Goal: Use online tool/utility: Utilize a website feature to perform a specific function

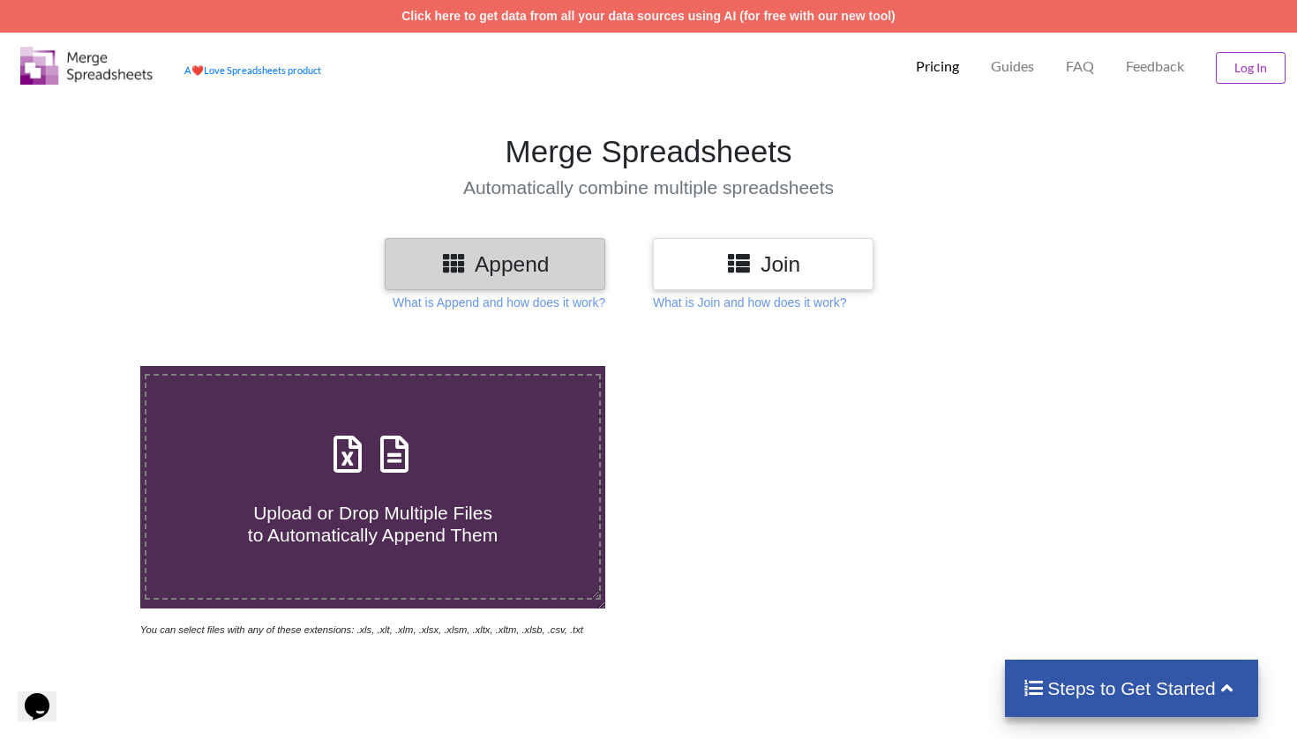
click at [788, 258] on h3 "Join" at bounding box center [763, 264] width 194 height 26
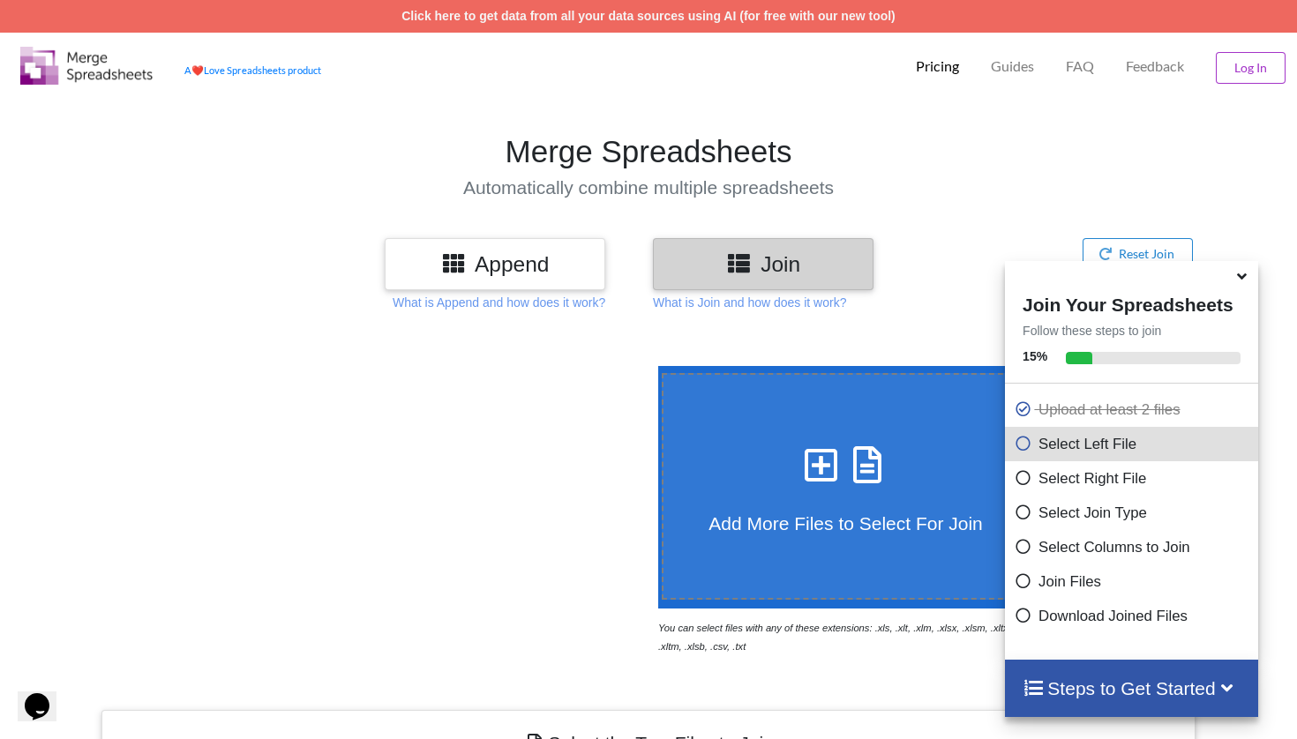
scroll to position [603, 0]
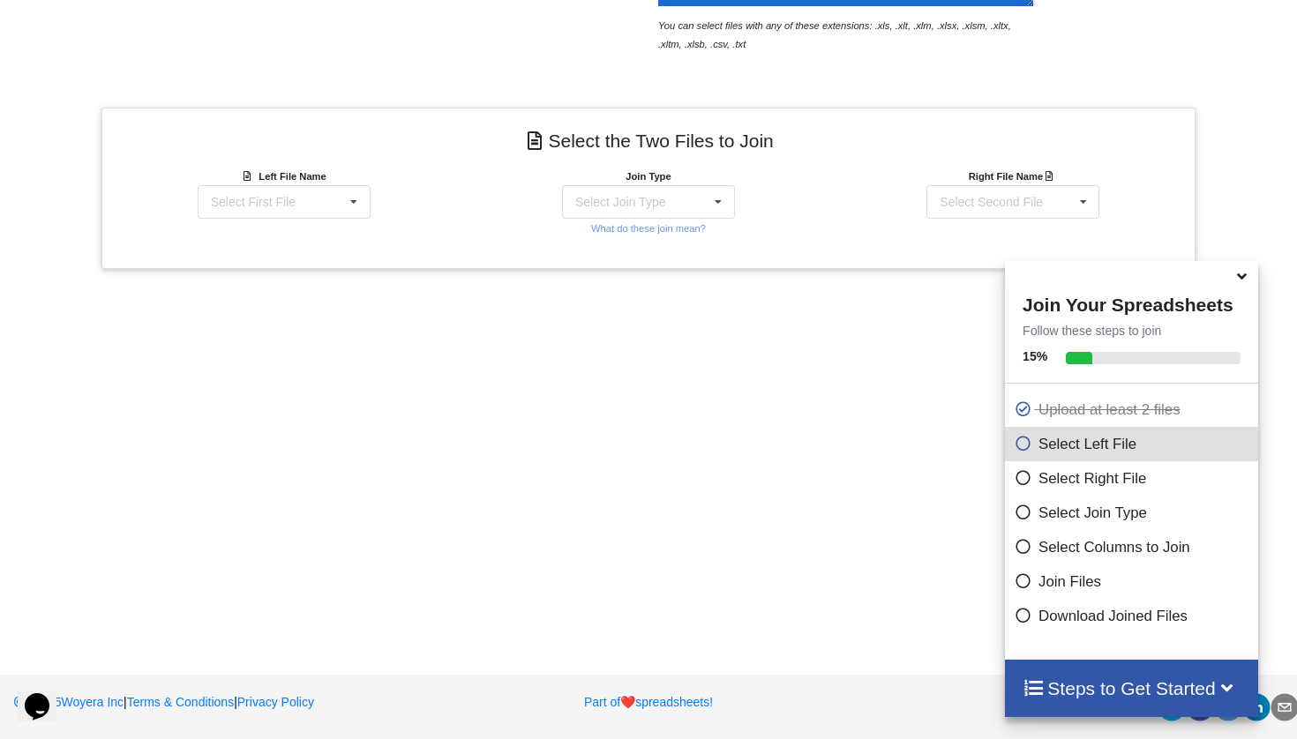
click at [1244, 281] on icon at bounding box center [1242, 274] width 19 height 16
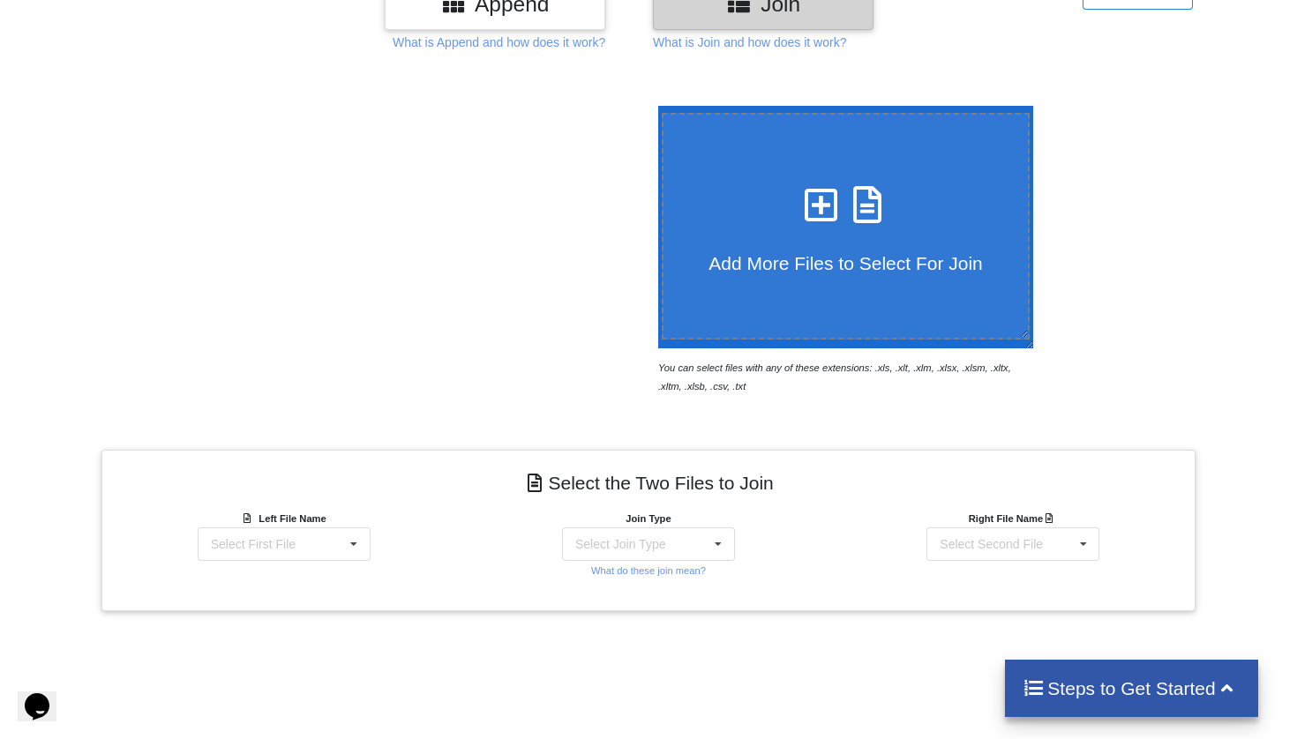
scroll to position [360, 0]
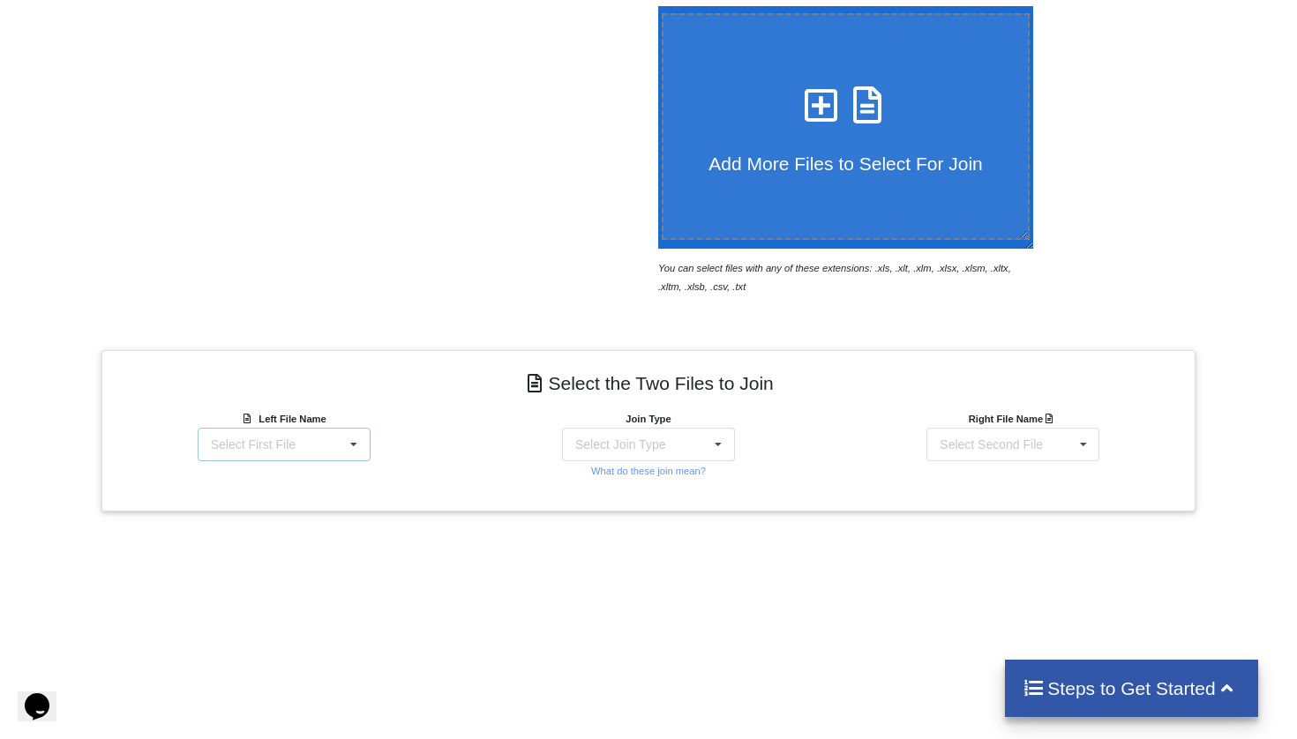
click at [338, 450] on div "Select First File matters [DATE] 03-43-48.csv Matter balance summary (08_29_202…" at bounding box center [284, 445] width 173 height 34
click at [288, 542] on span "Matter balance summary (08_29_2025).csv" at bounding box center [278, 541] width 136 height 26
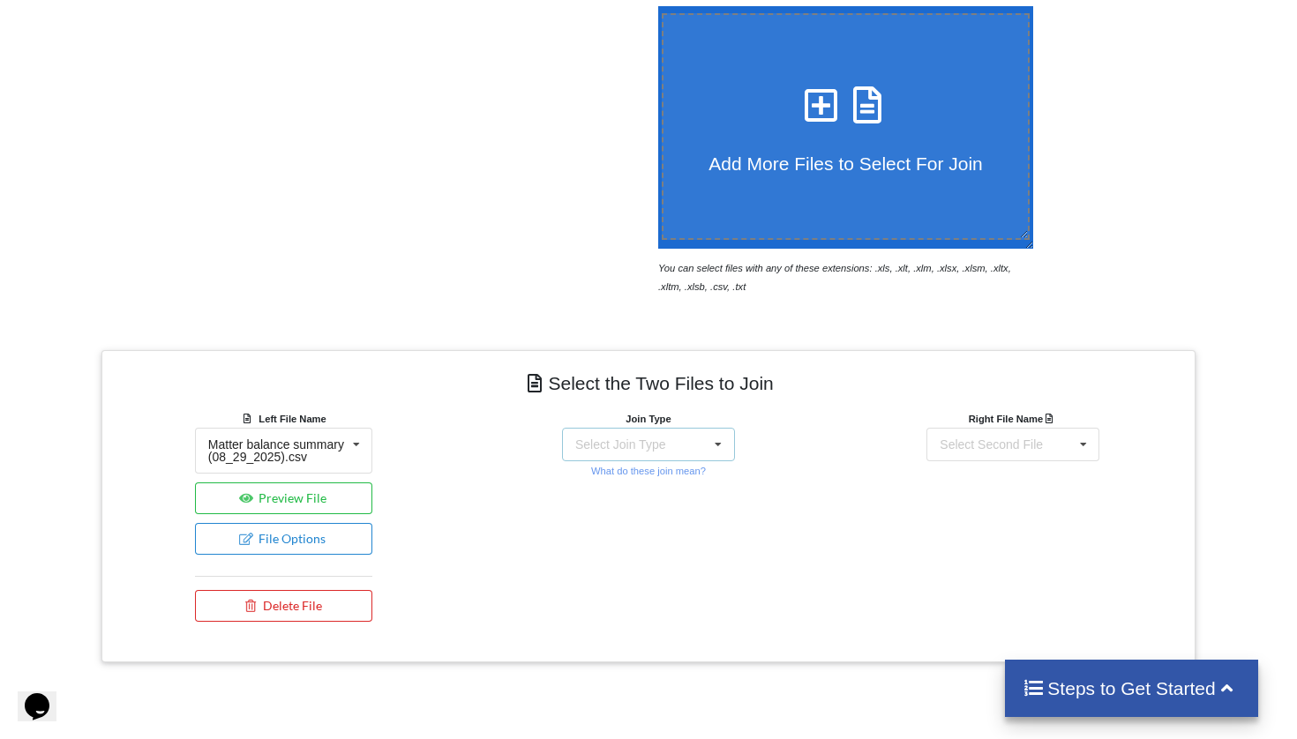
click at [664, 447] on div "Select Join Type" at bounding box center [620, 445] width 90 height 12
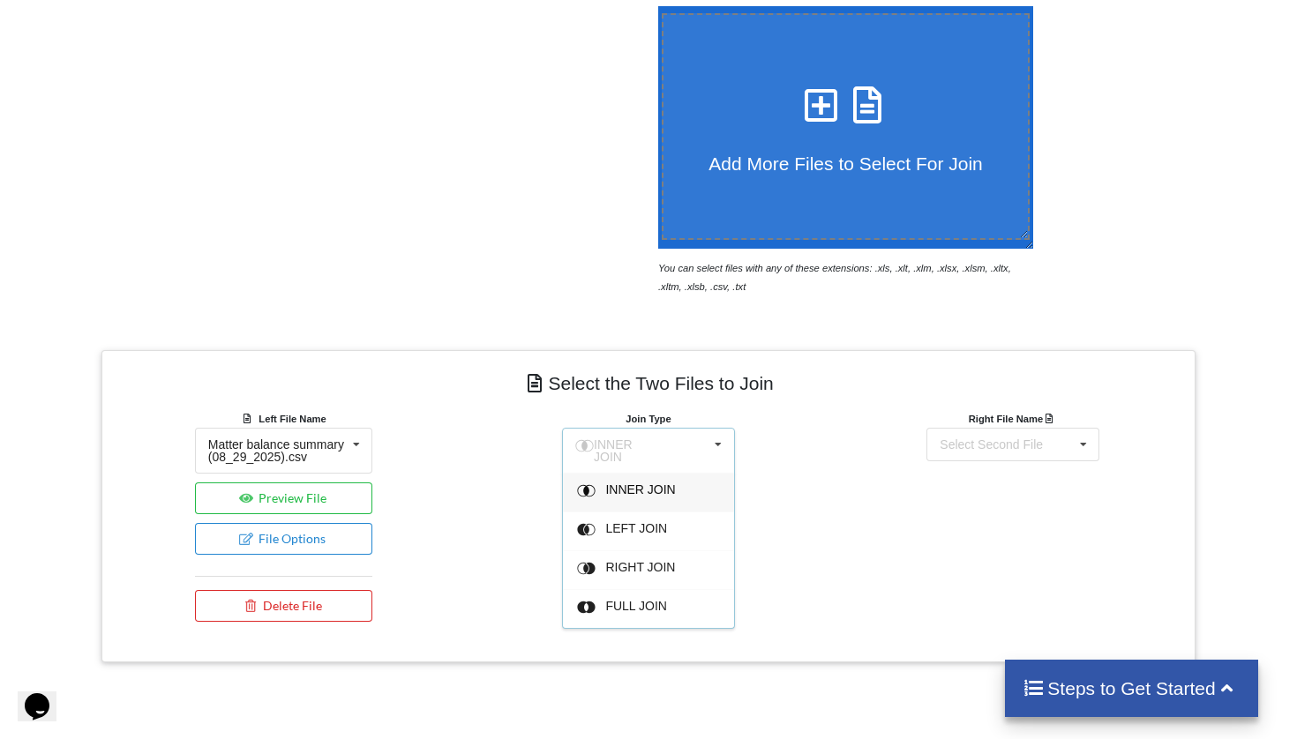
click at [638, 491] on div "INNER JOIN" at bounding box center [659, 493] width 108 height 19
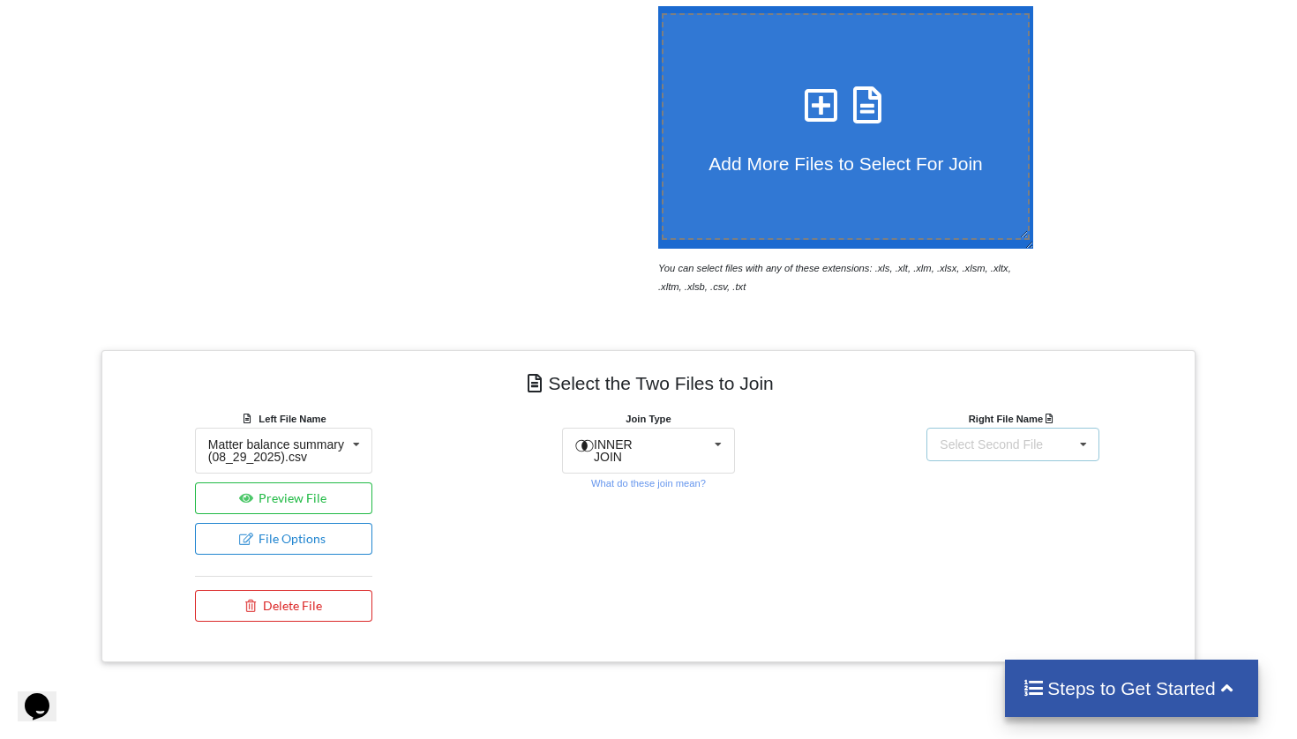
click at [1008, 435] on div "Select Second File matters [DATE] 03-43-48.csv Matter balance summary (08_29_20…" at bounding box center [1013, 445] width 173 height 34
click at [964, 485] on span "matters [DATE] 03-43-48.csv" at bounding box center [1000, 496] width 123 height 26
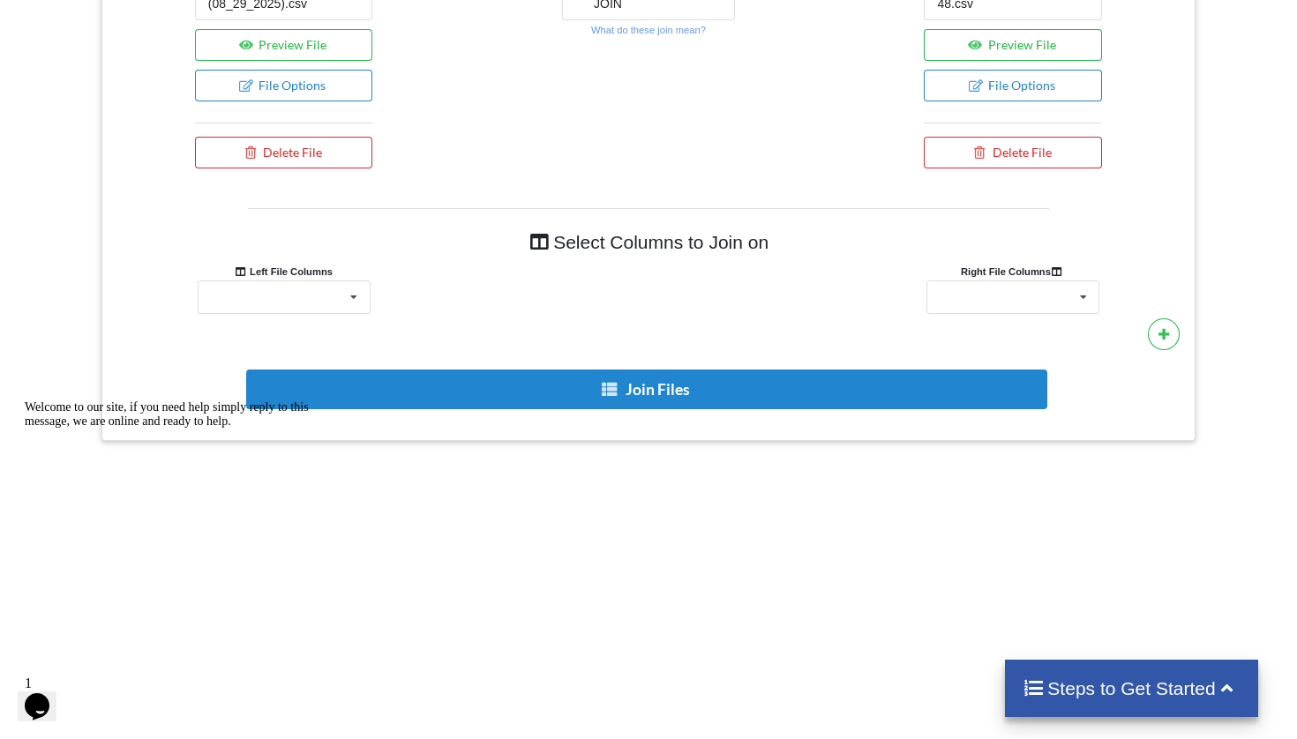
scroll to position [852, 0]
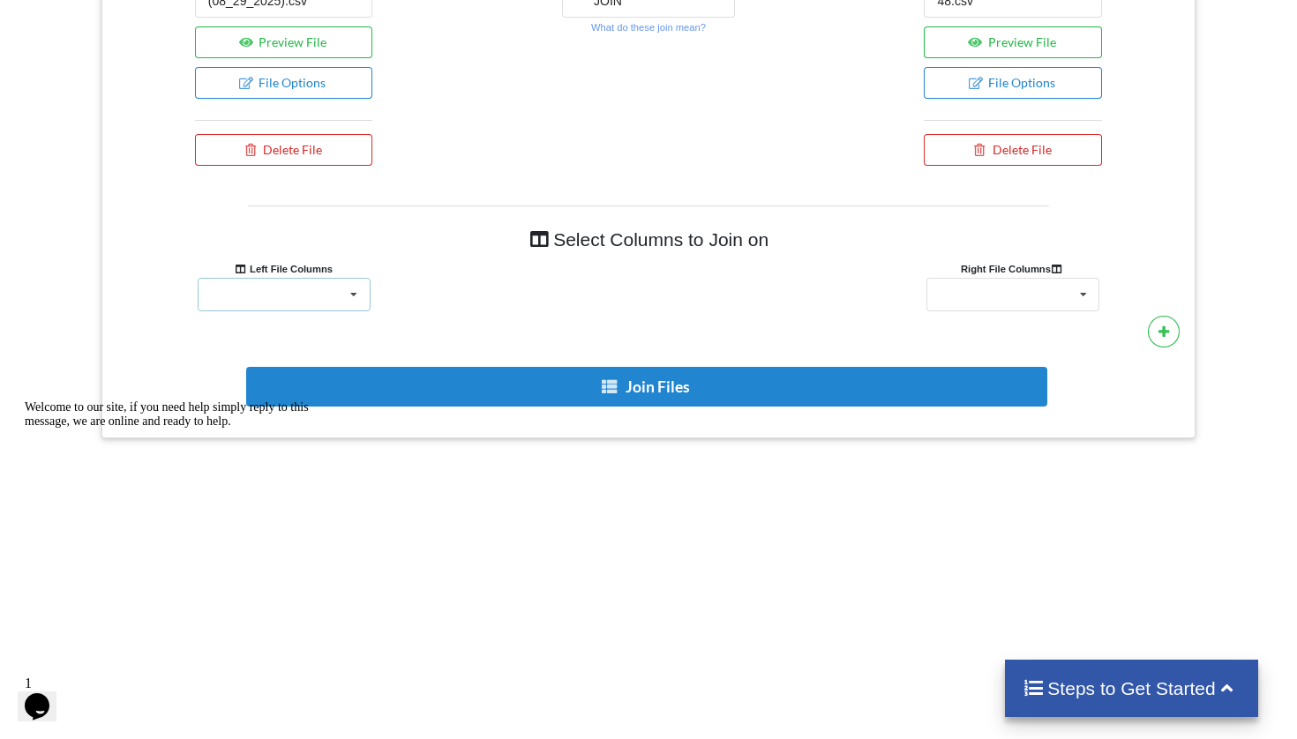
click at [320, 308] on div "Responsible Attorney Client Accounts Receivable Time In Progress Expense In Pro…" at bounding box center [284, 295] width 173 height 34
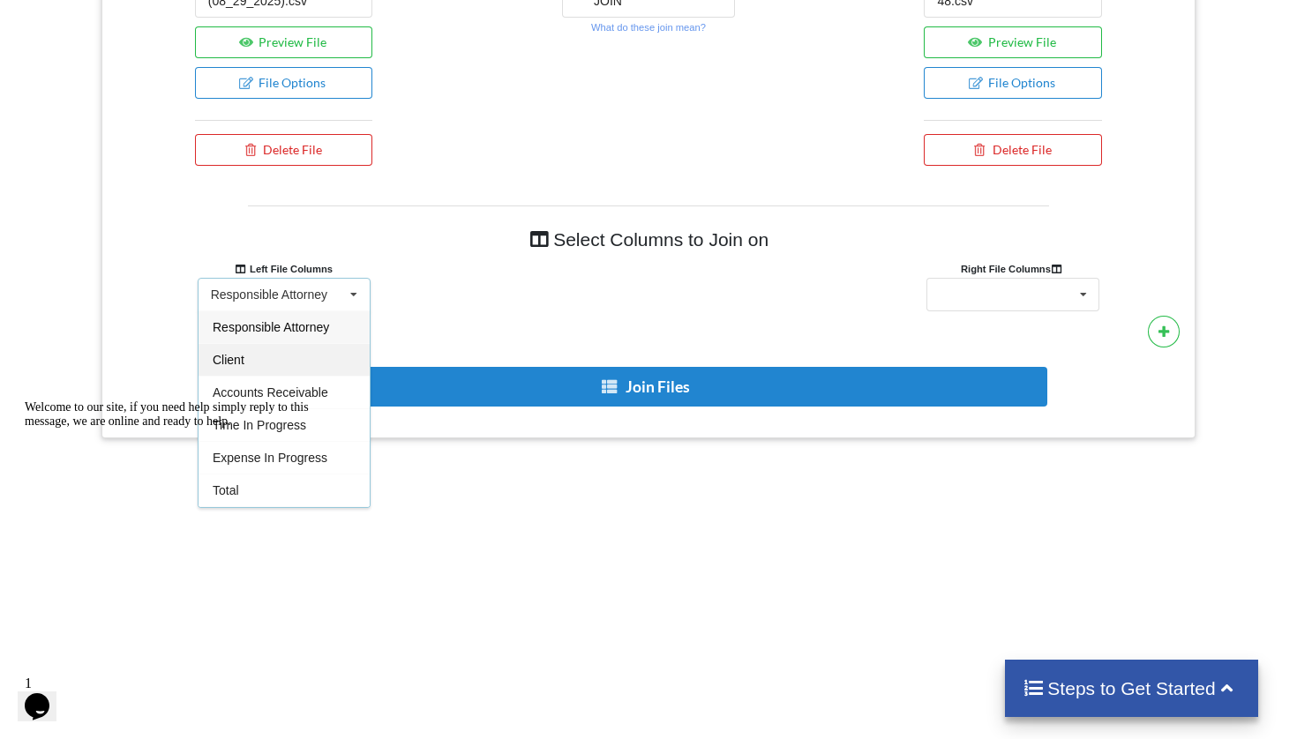
click at [281, 369] on div "Client" at bounding box center [284, 359] width 171 height 33
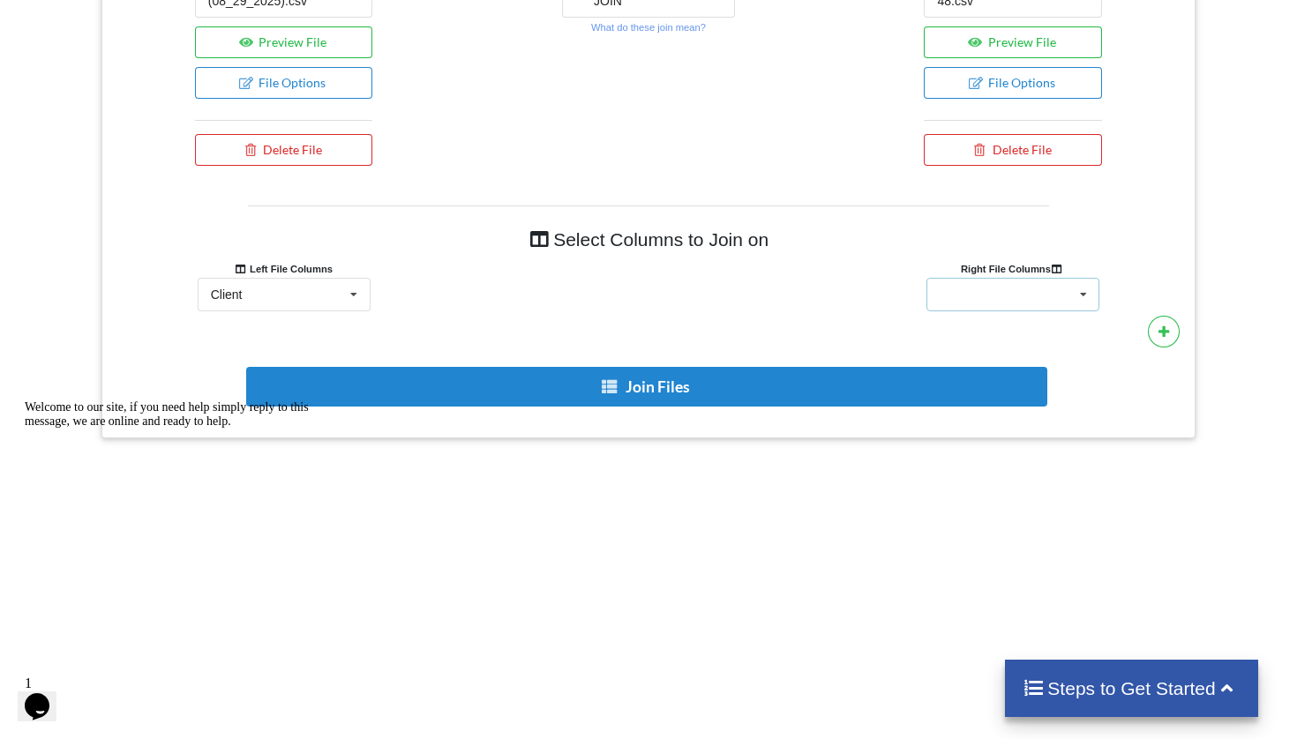
click at [1029, 303] on div "Client Name Client Location Minimum Threshold Refill Request Due Hold/Lock No R…" at bounding box center [1013, 295] width 173 height 34
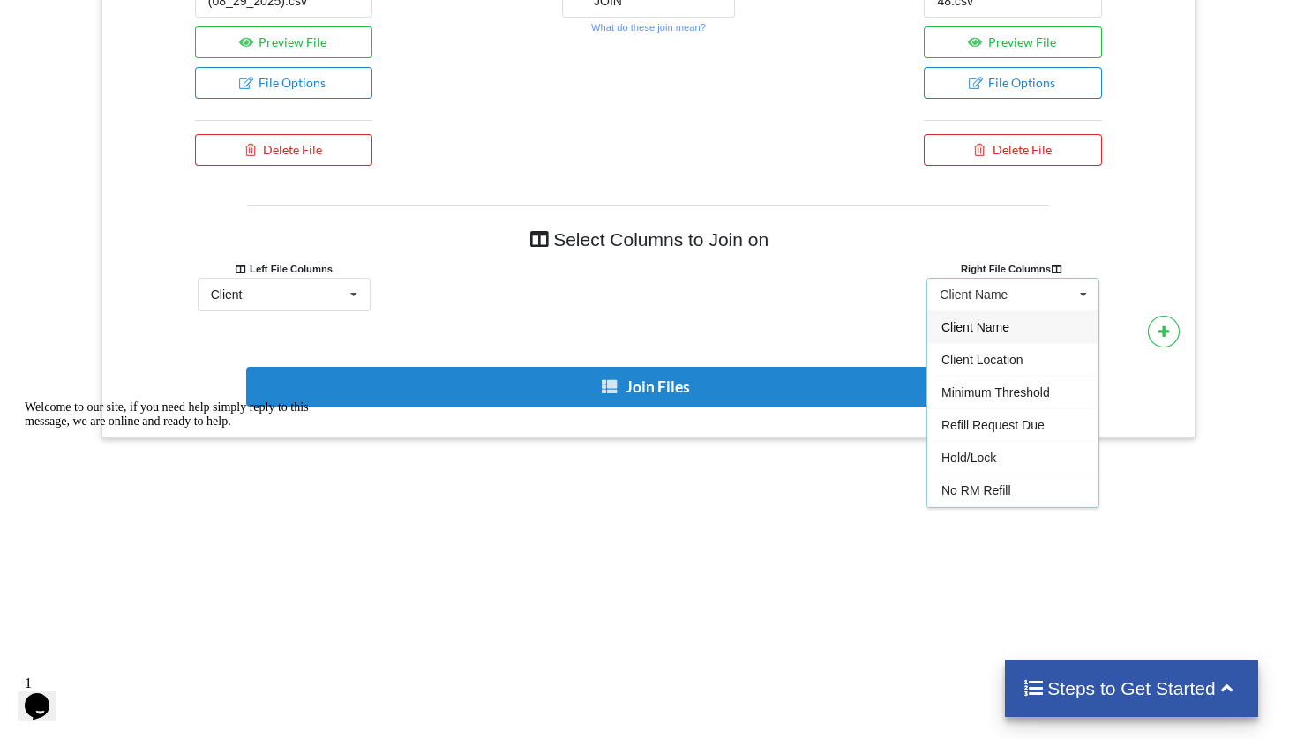
click at [981, 334] on span "Client Name" at bounding box center [976, 327] width 68 height 14
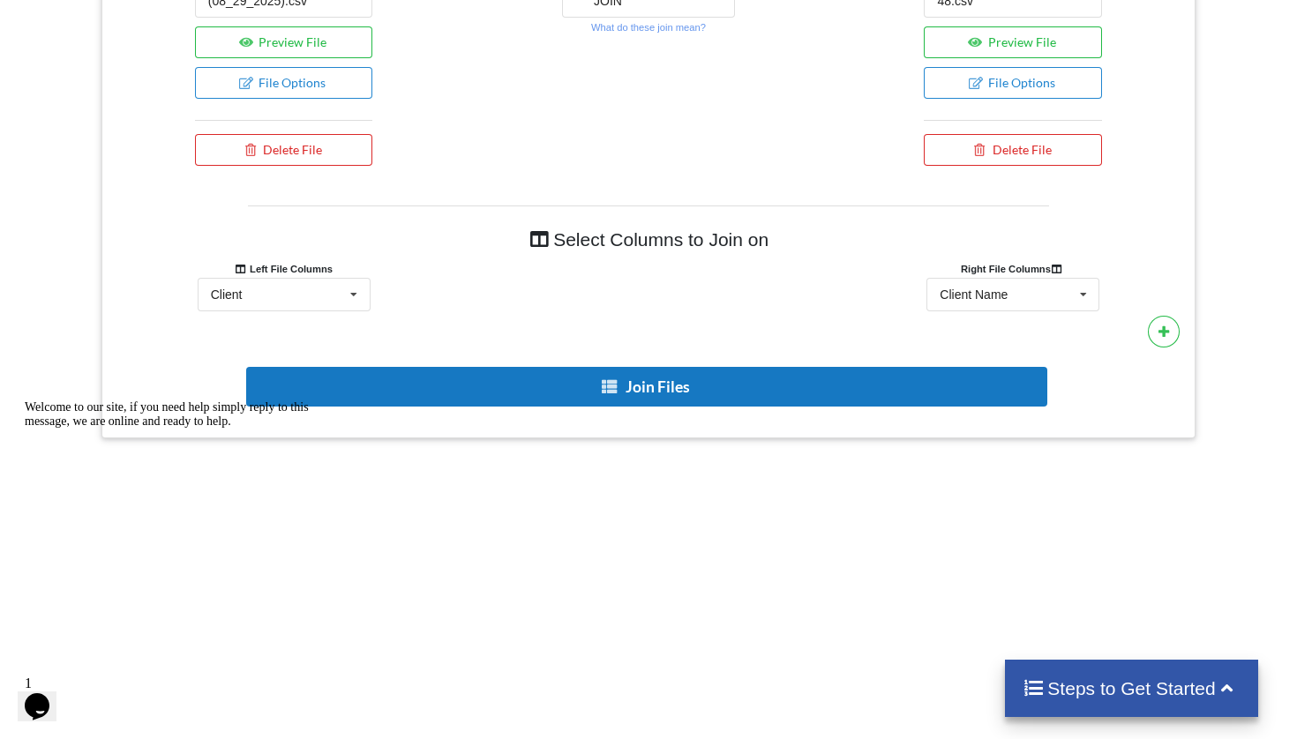
click at [649, 401] on button "Join Files" at bounding box center [646, 387] width 801 height 40
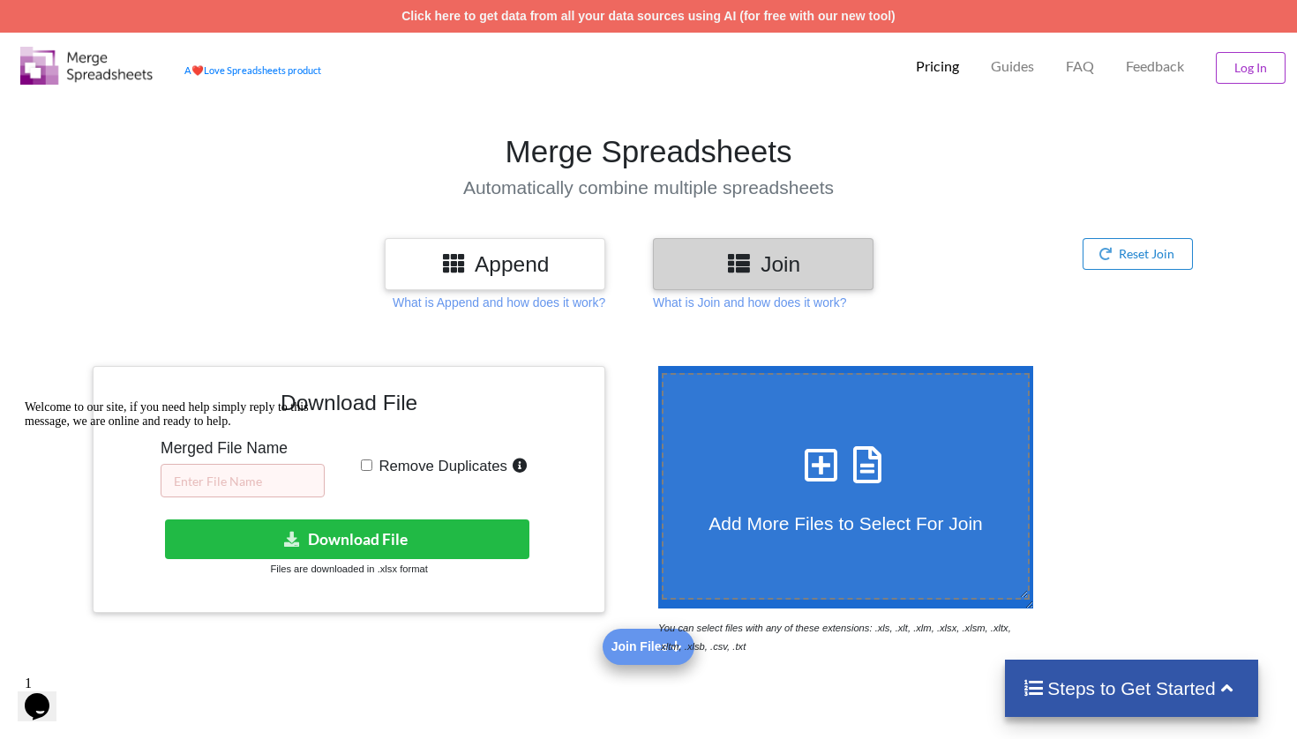
scroll to position [0, 0]
click at [239, 429] on div "Welcome to our site, if you need help simply reply to this message, we are onli…" at bounding box center [184, 415] width 318 height 28
click at [238, 429] on div "Welcome to our site, if you need help simply reply to this message, we are onli…" at bounding box center [184, 415] width 318 height 28
click at [25, 401] on icon "Chat attention grabber" at bounding box center [25, 401] width 0 height 0
click at [217, 488] on input "text" at bounding box center [243, 481] width 164 height 34
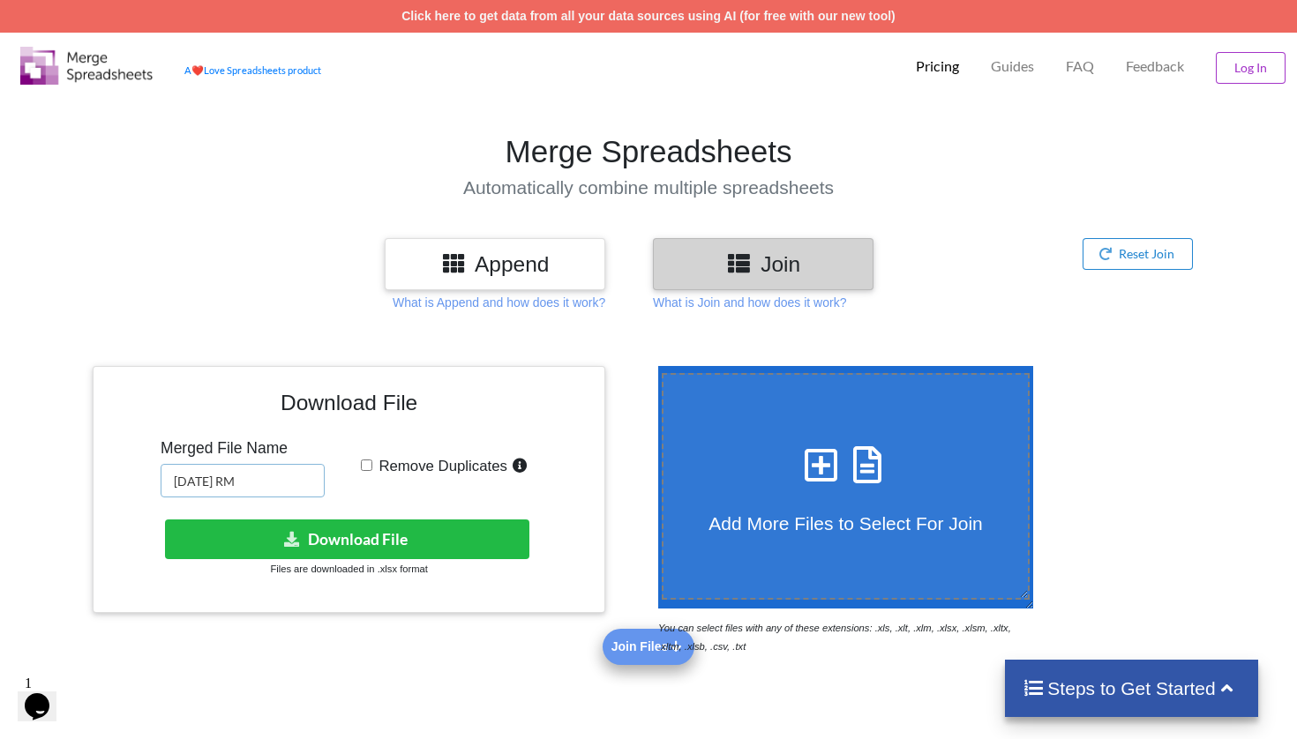
type input "[DATE] RM"
click at [367, 468] on input "Remove Duplicates" at bounding box center [366, 465] width 11 height 11
checkbox input "true"
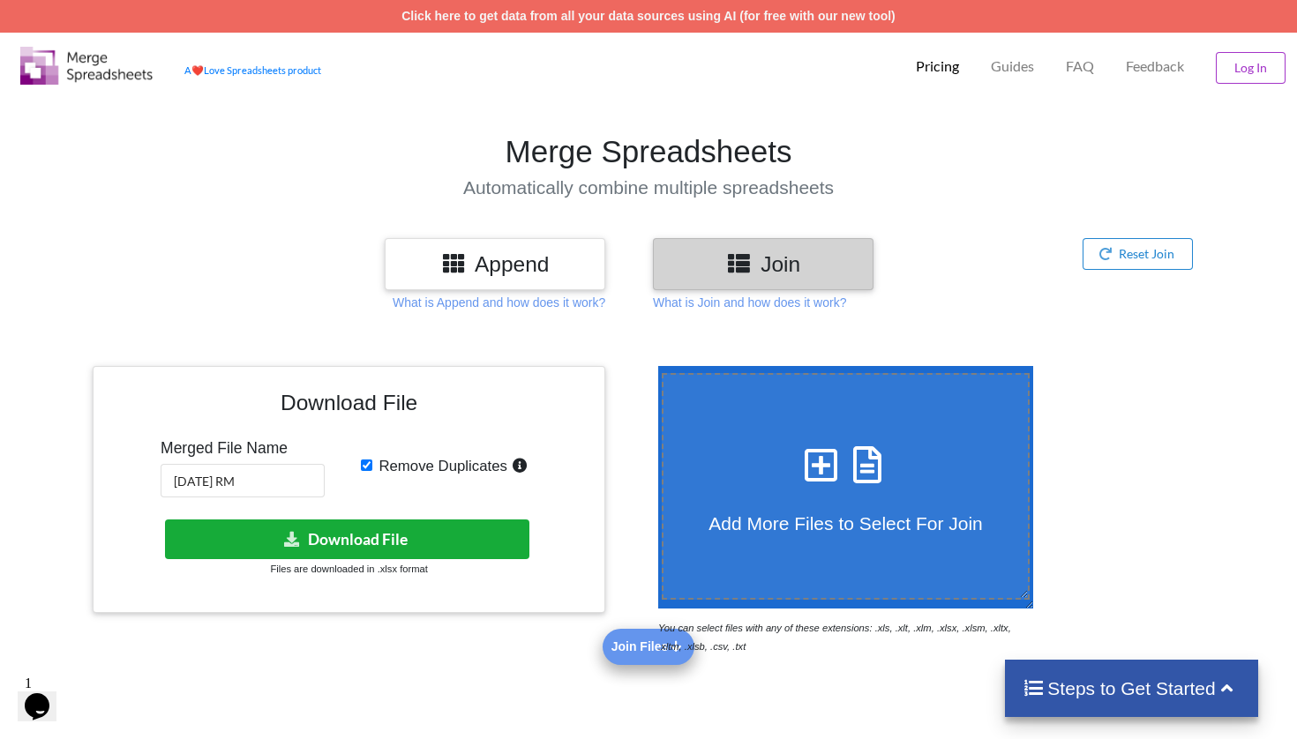
click at [380, 536] on button "Download File" at bounding box center [347, 540] width 364 height 40
